Goal: Navigation & Orientation: Find specific page/section

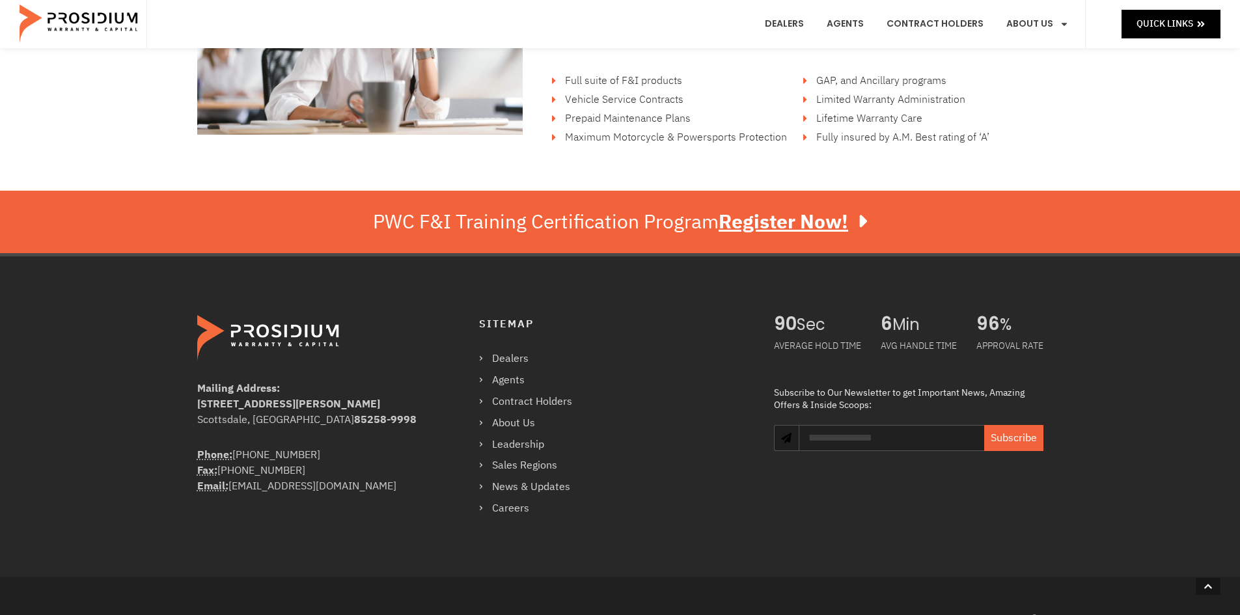
scroll to position [2213, 0]
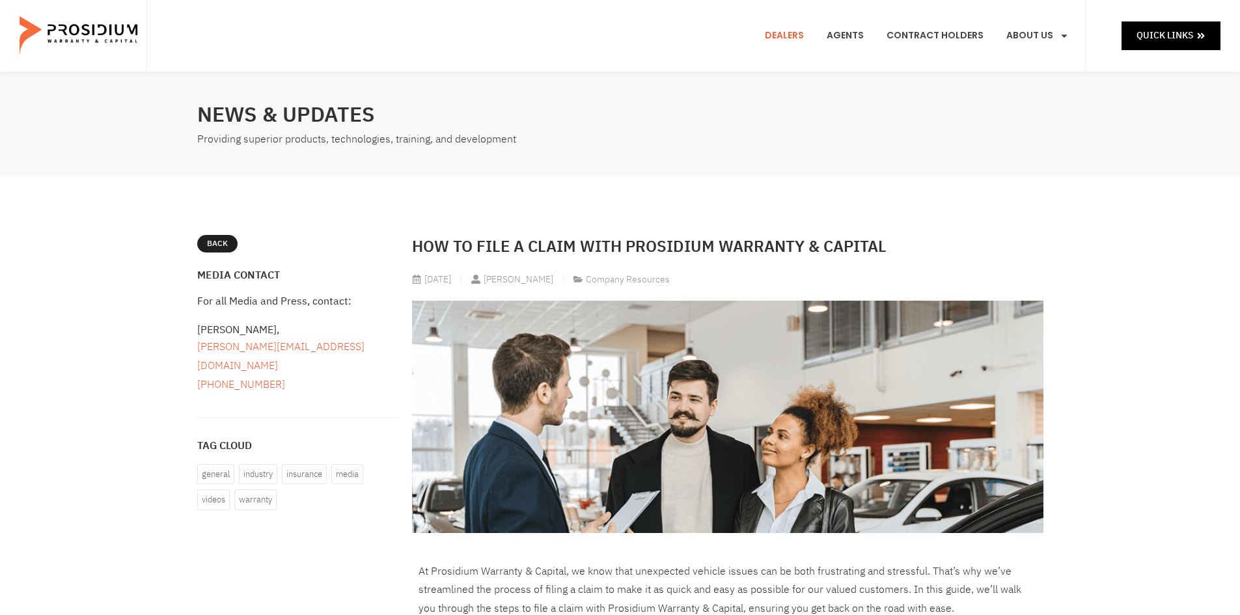
click at [785, 34] on link "Dealers" at bounding box center [784, 36] width 59 height 48
